Goal: Task Accomplishment & Management: Complete application form

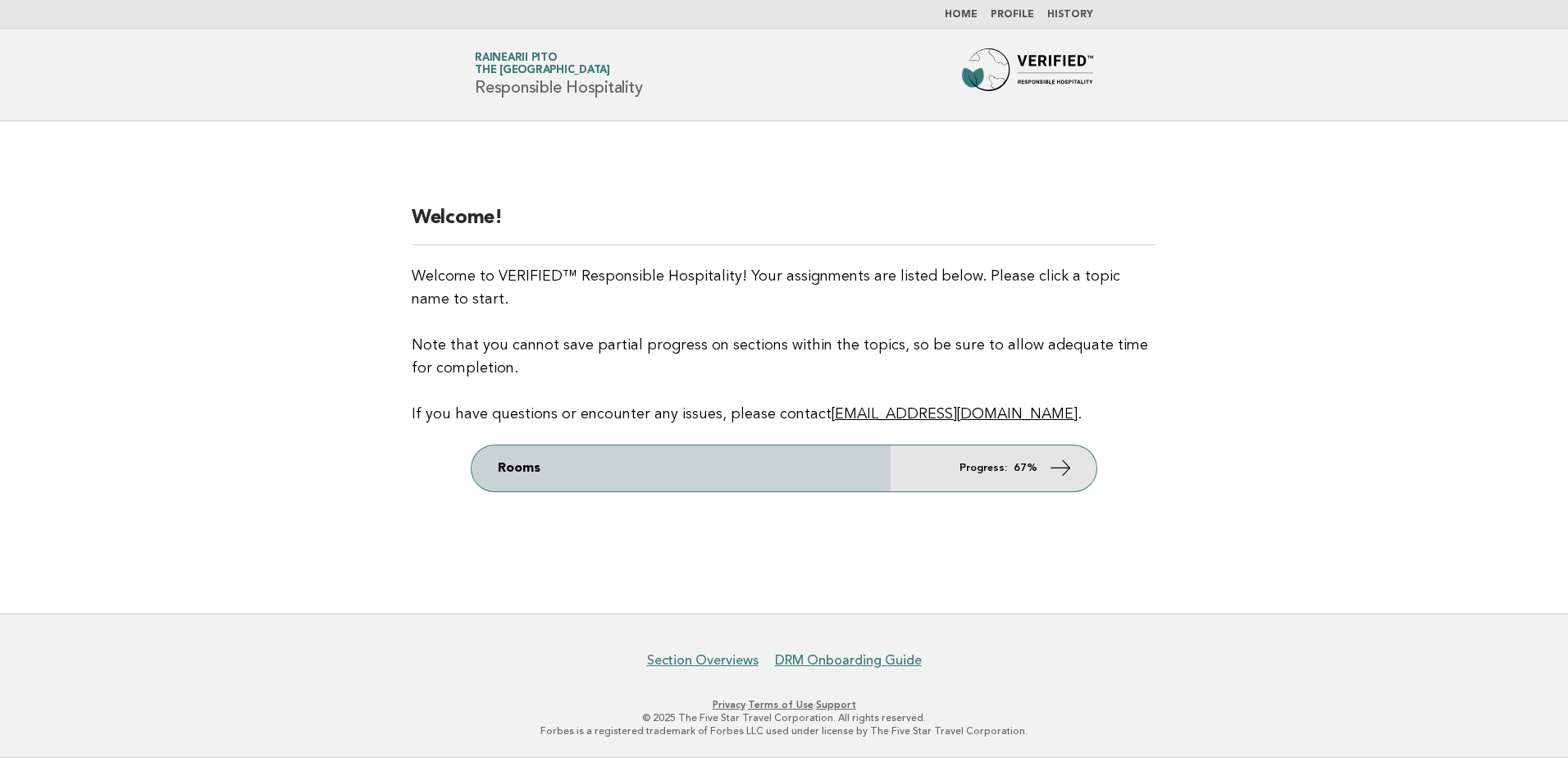
click at [981, 471] on em "Progress:" at bounding box center [983, 468] width 48 height 11
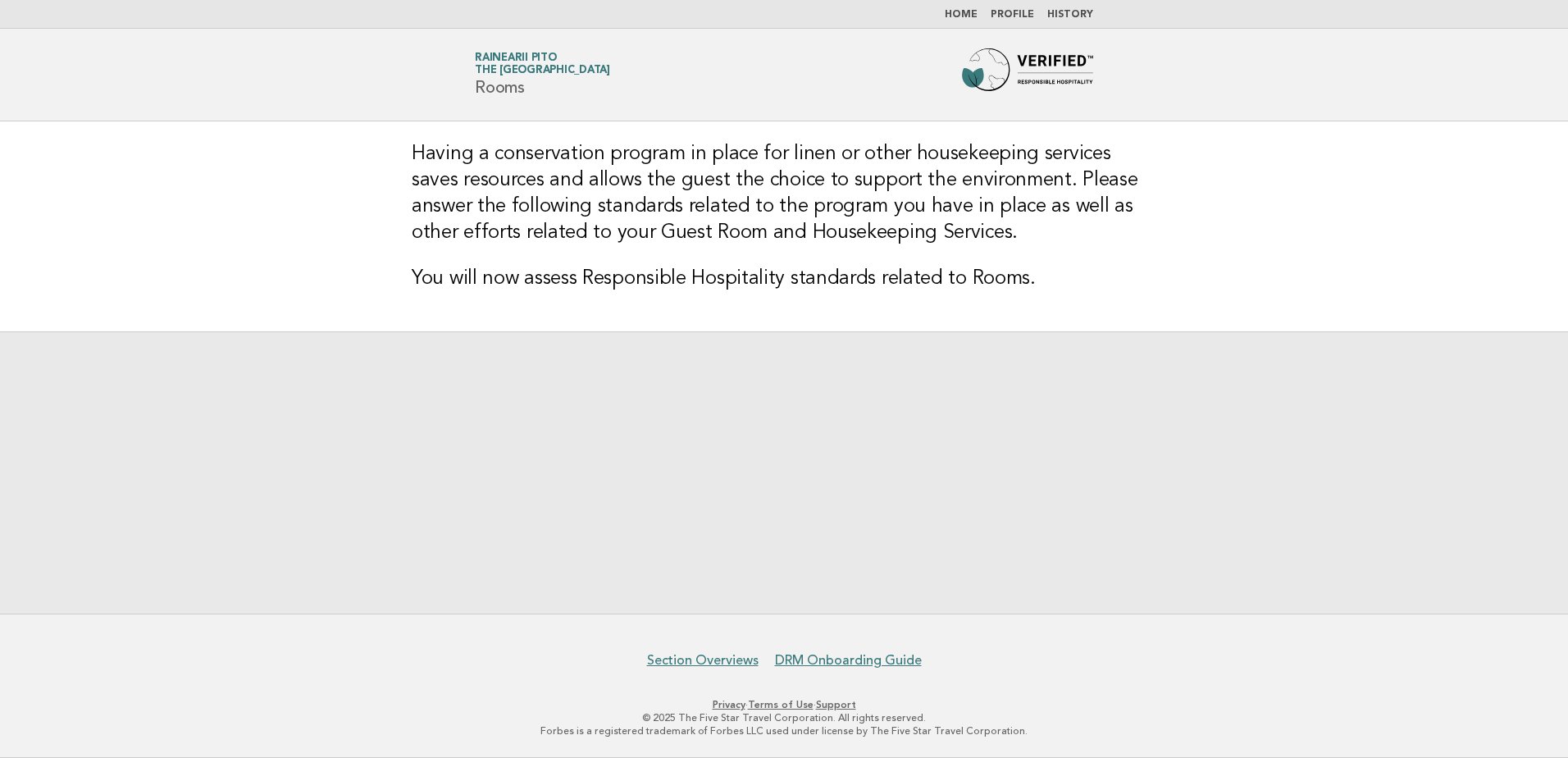
click at [912, 489] on div at bounding box center [784, 473] width 1568 height 282
click at [545, 66] on span "The [GEOGRAPHIC_DATA]" at bounding box center [543, 71] width 136 height 11
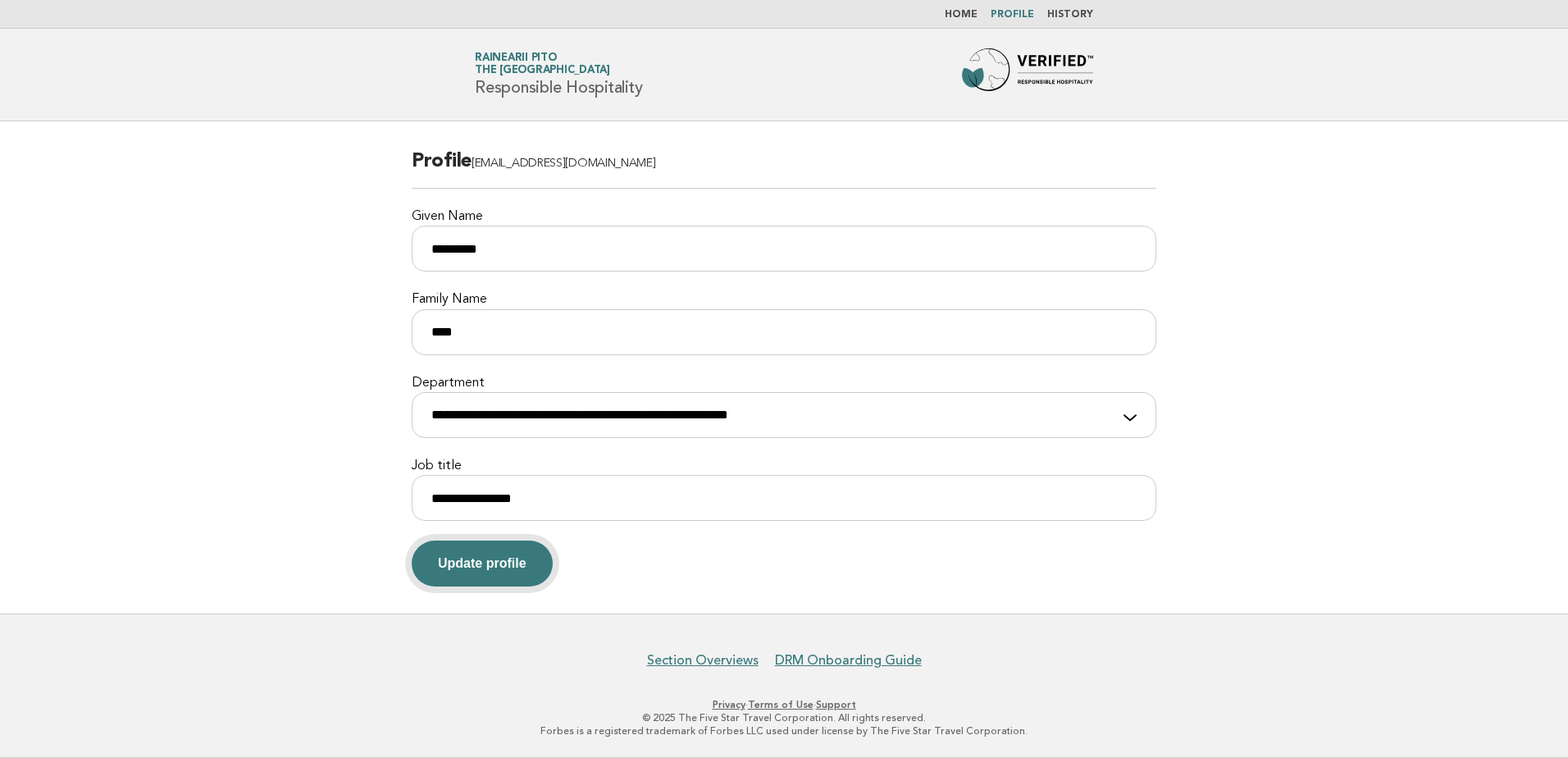
click at [494, 557] on button "Update profile" at bounding box center [482, 564] width 141 height 46
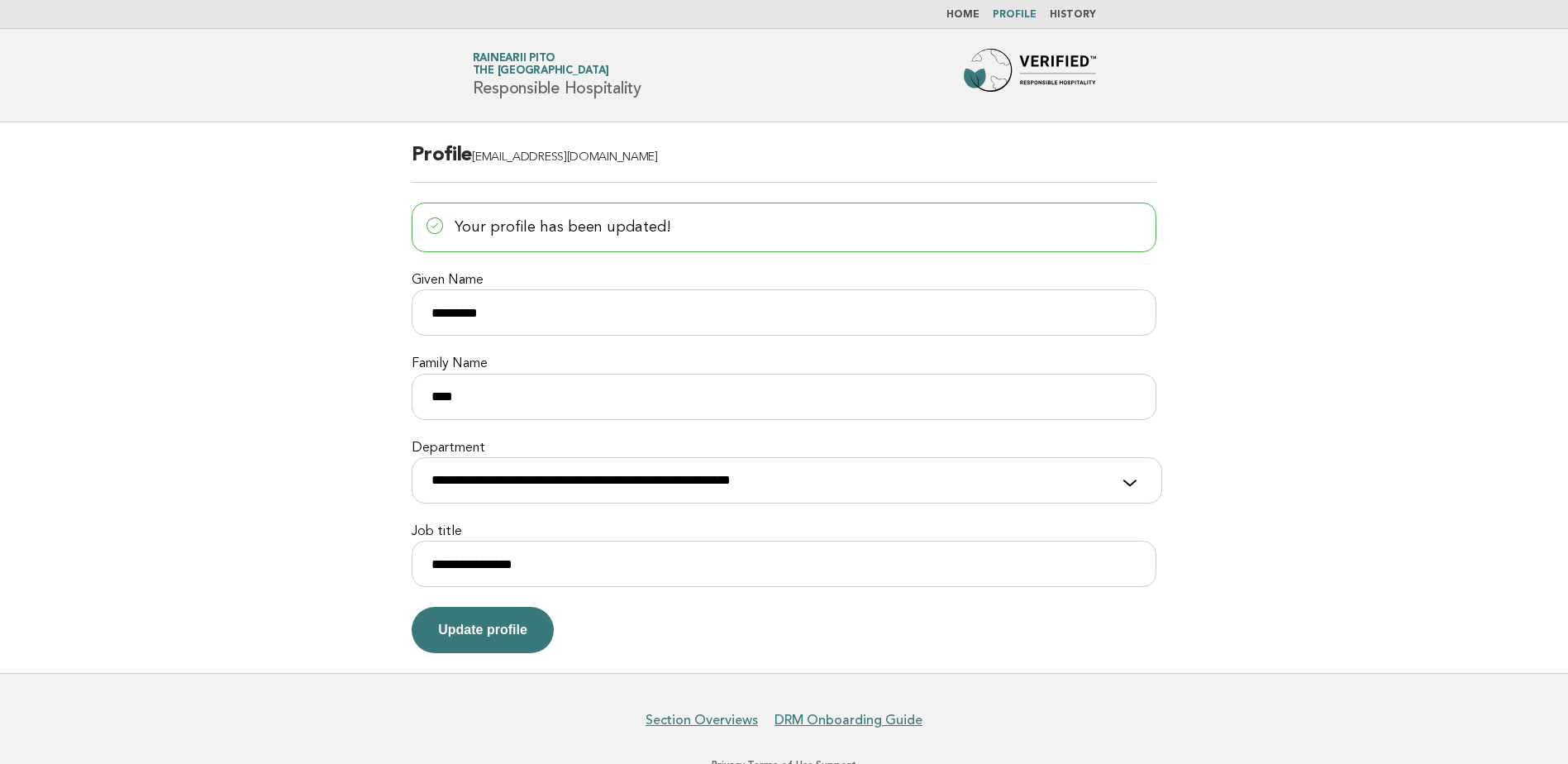
click at [543, 69] on span "The [GEOGRAPHIC_DATA]" at bounding box center [541, 72] width 137 height 11
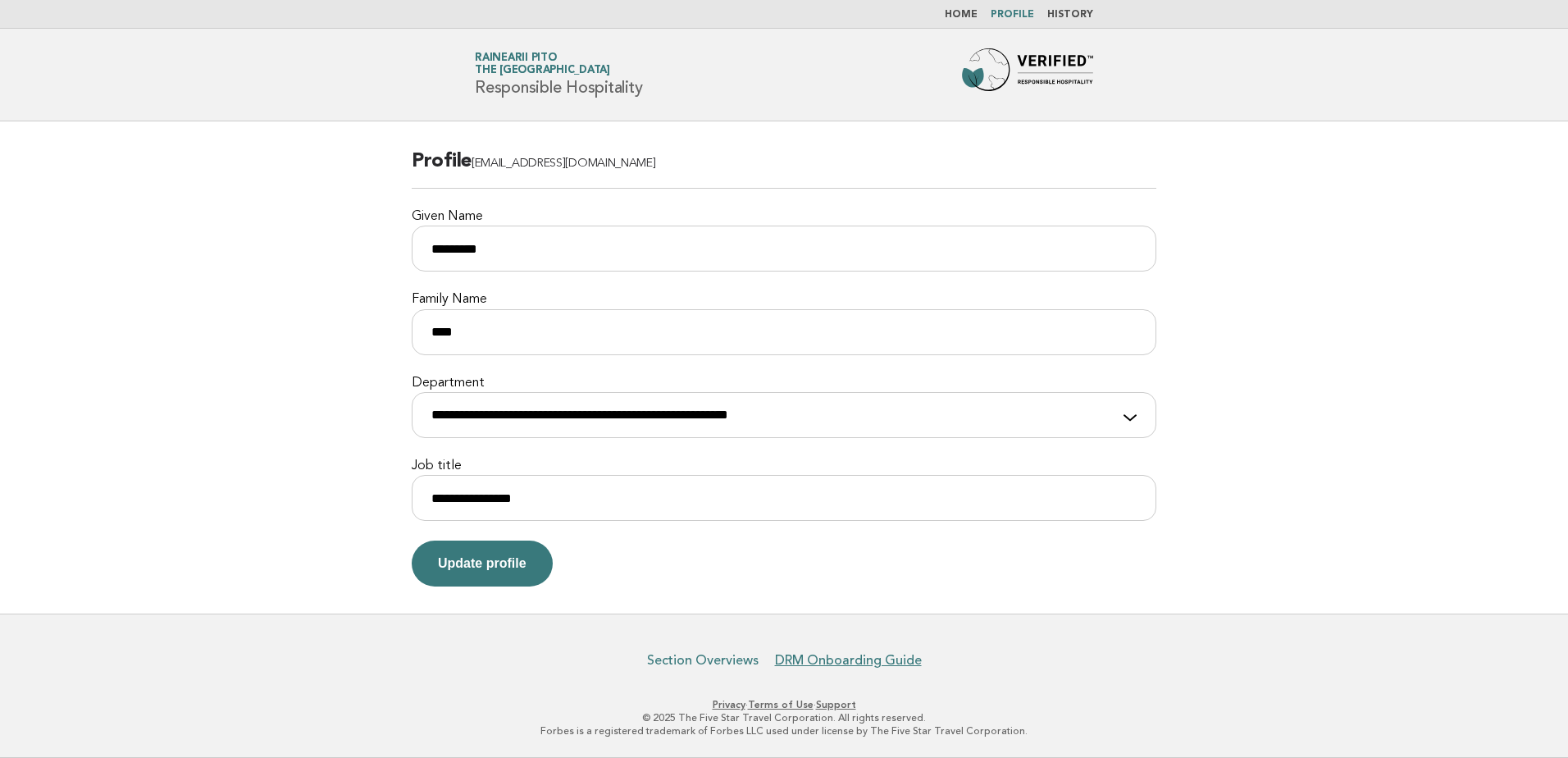
click at [706, 658] on link "Section Overviews" at bounding box center [703, 660] width 112 height 16
click at [1079, 61] on img at bounding box center [1027, 74] width 131 height 52
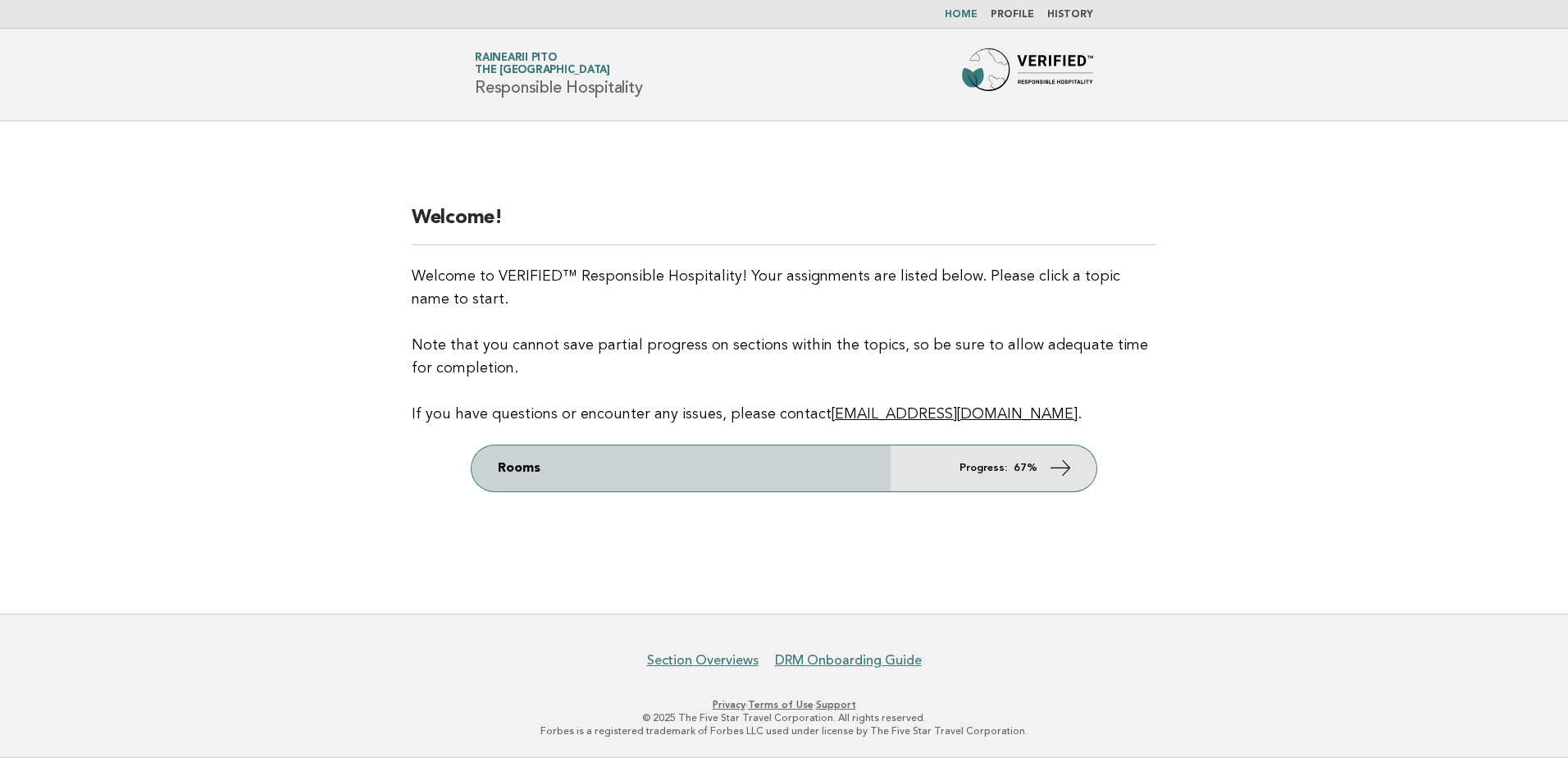
click at [1059, 467] on icon at bounding box center [1061, 467] width 24 height 24
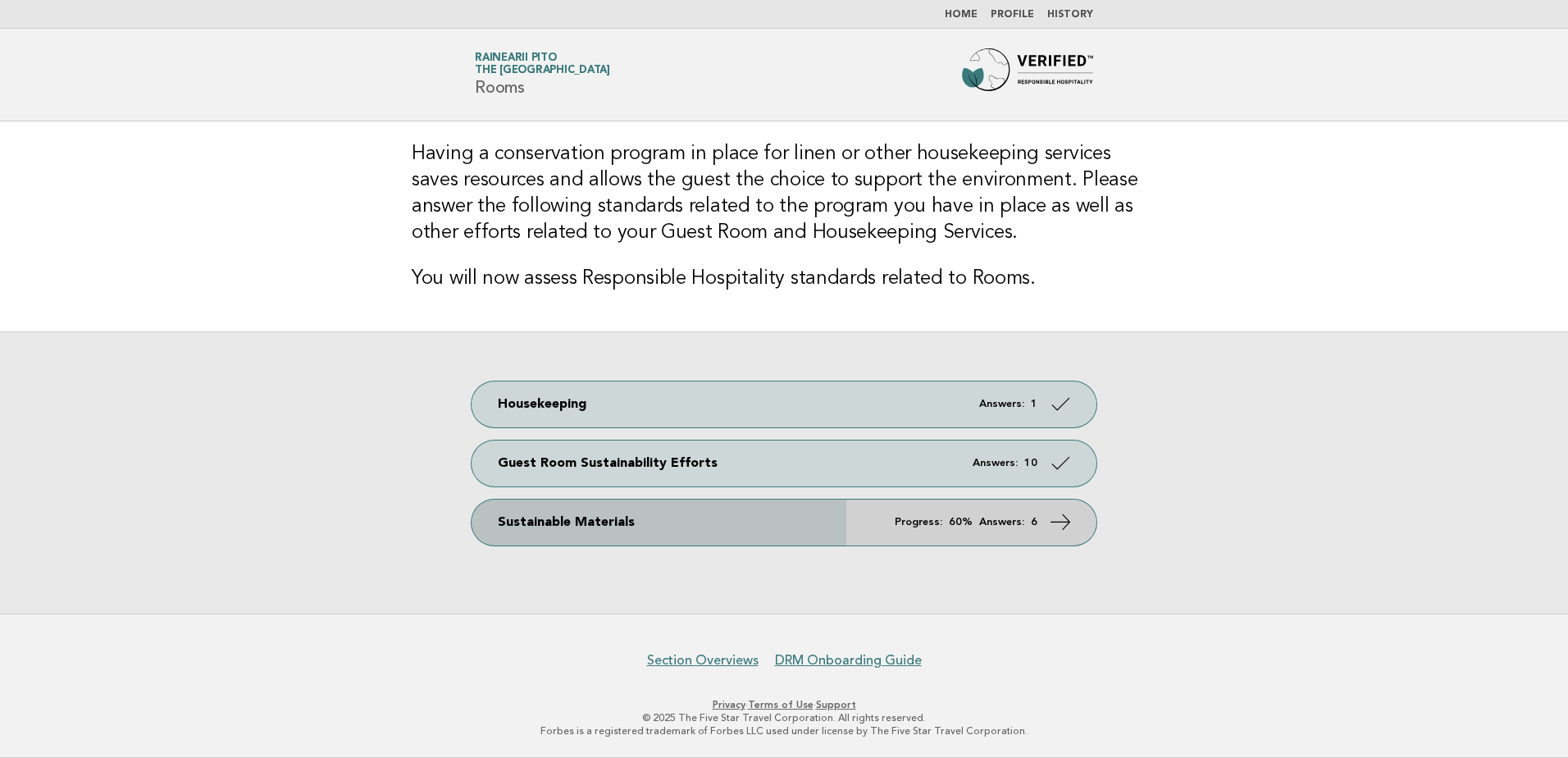
click at [1049, 527] on icon at bounding box center [1061, 522] width 24 height 24
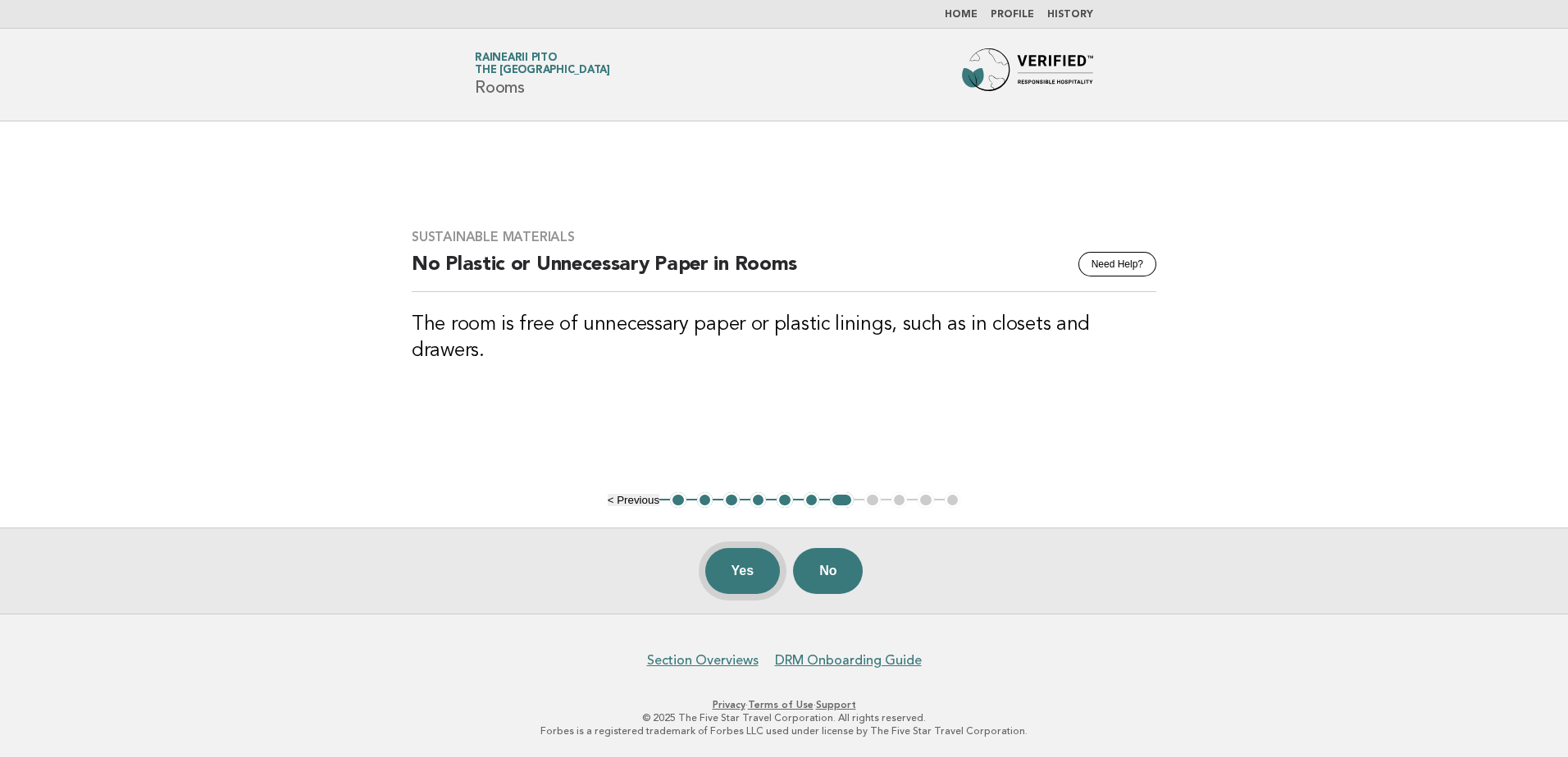
click at [763, 577] on button "Yes" at bounding box center [743, 571] width 75 height 46
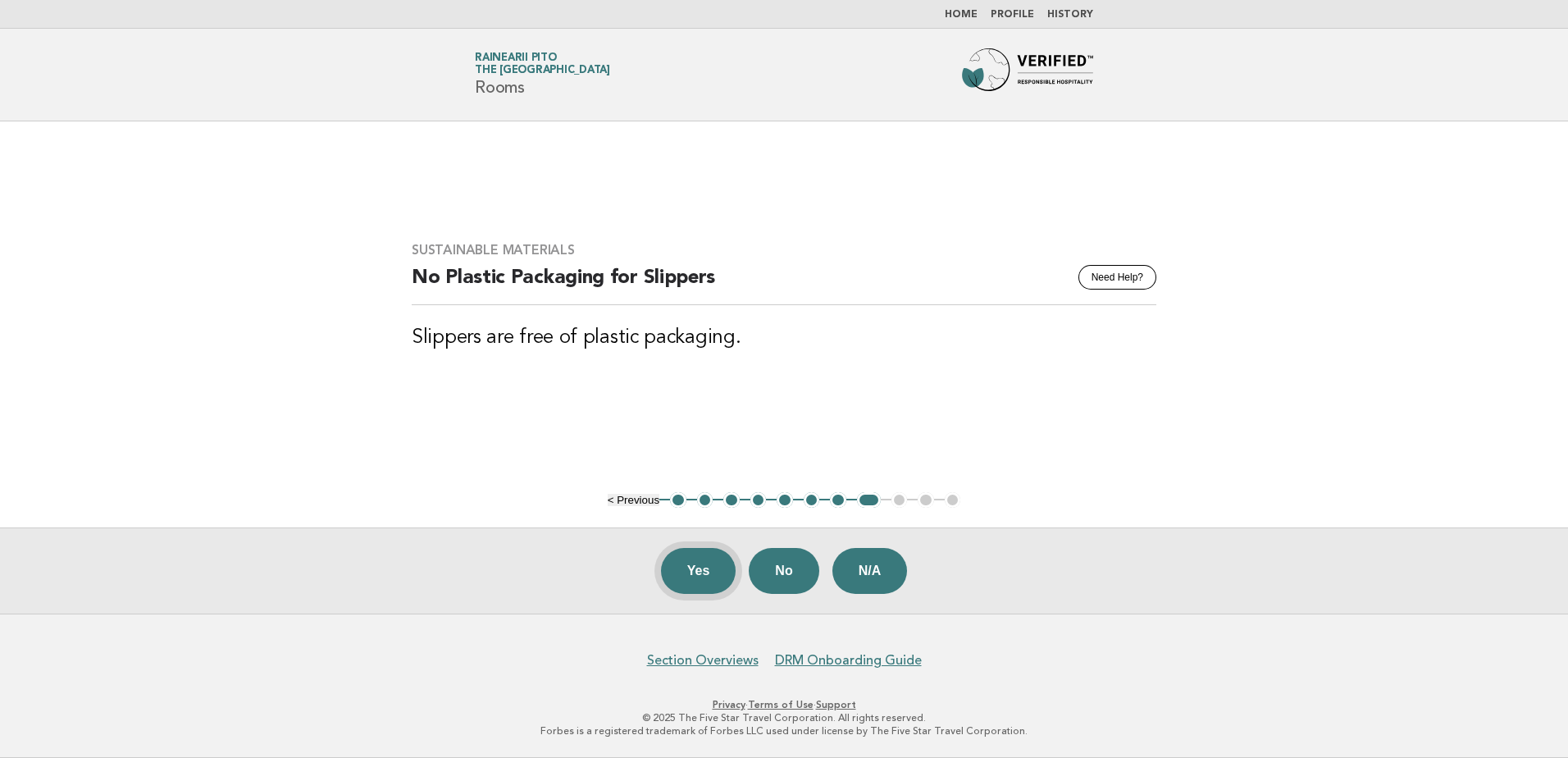
click at [690, 583] on button "Yes" at bounding box center [698, 571] width 75 height 46
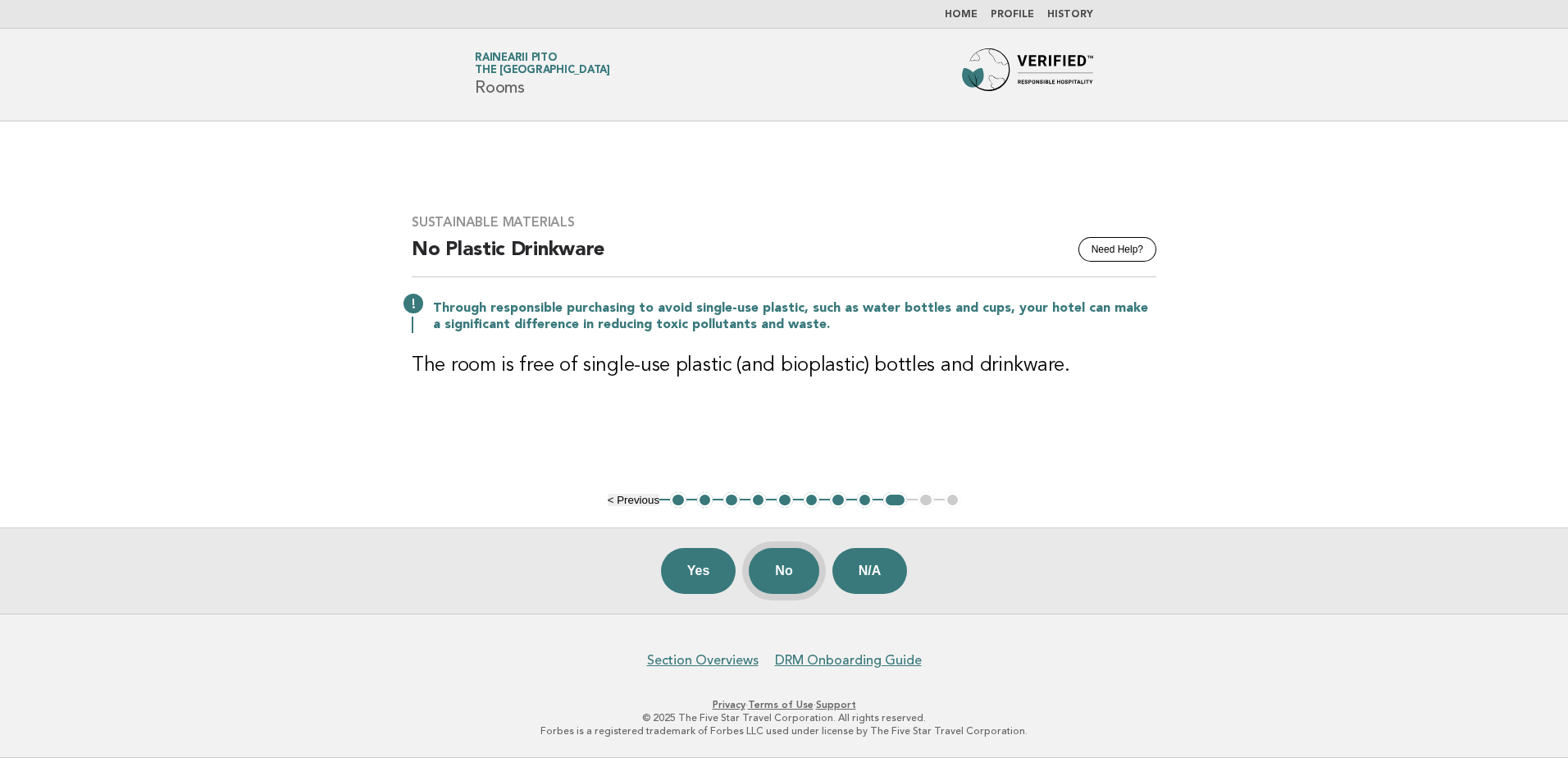
click at [804, 570] on button "No" at bounding box center [784, 571] width 70 height 46
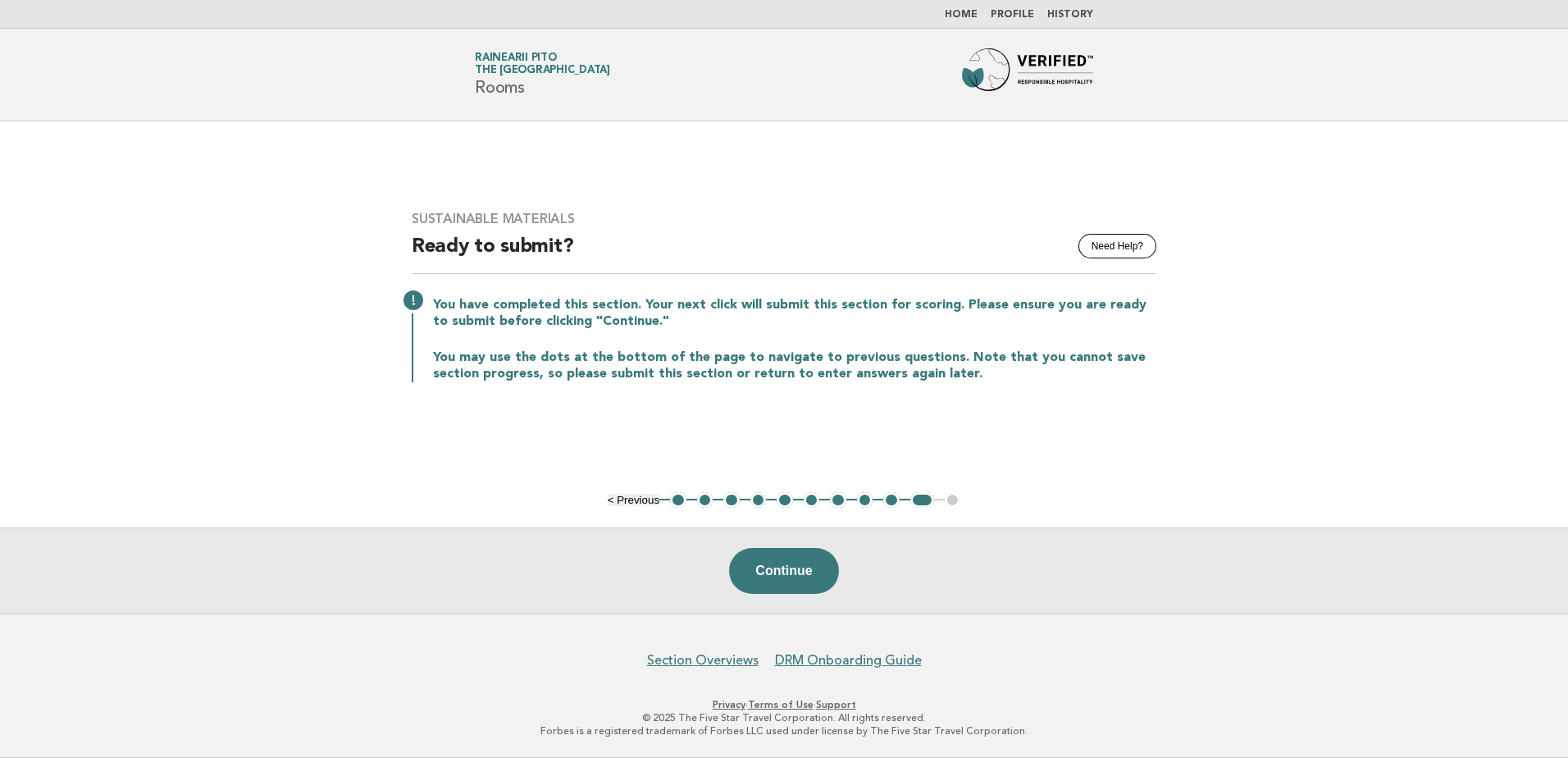
click at [804, 570] on button "Continue" at bounding box center [784, 571] width 109 height 46
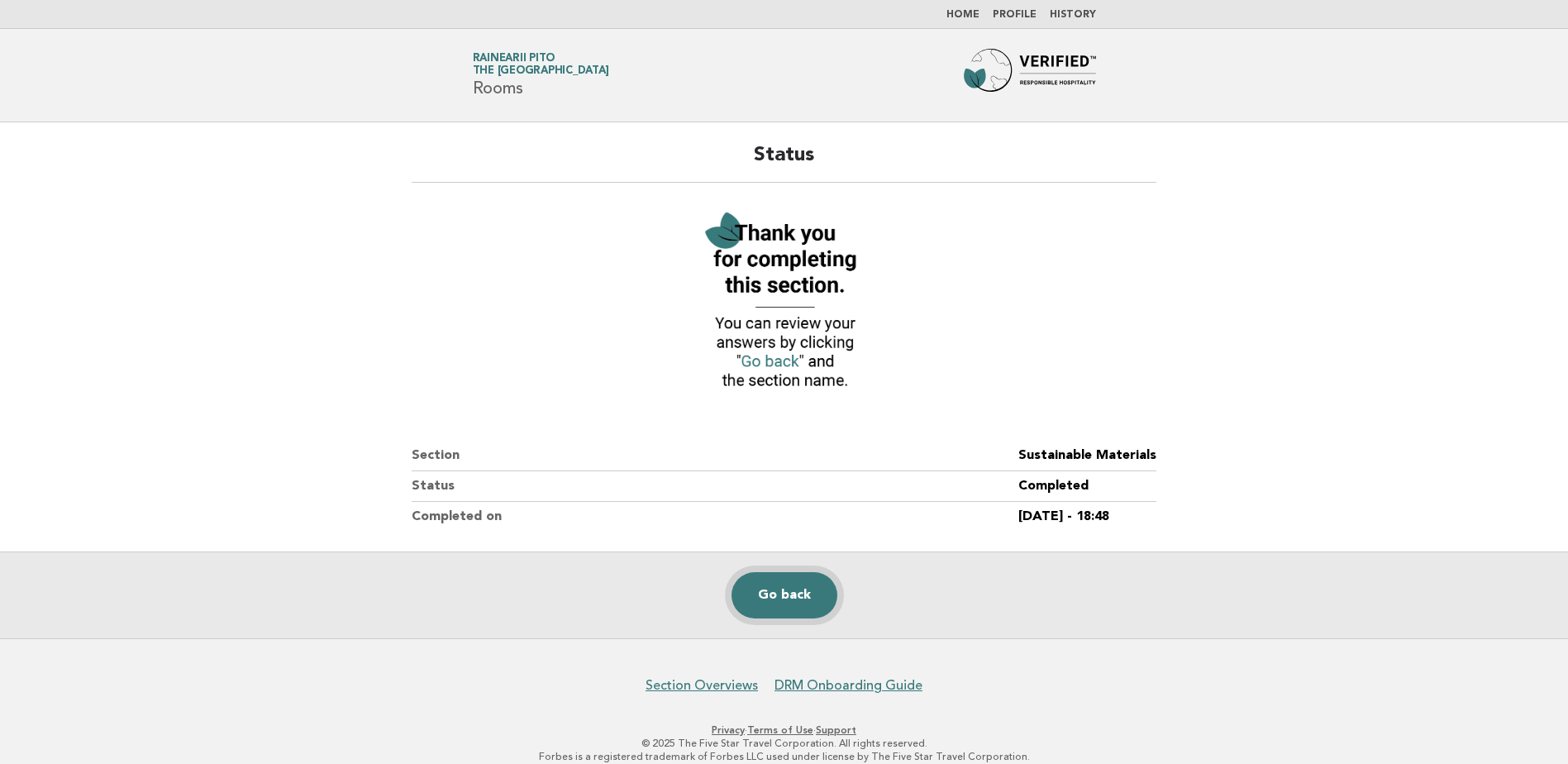
click at [802, 594] on link "Go back" at bounding box center [784, 595] width 106 height 46
